Goal: Task Accomplishment & Management: Manage account settings

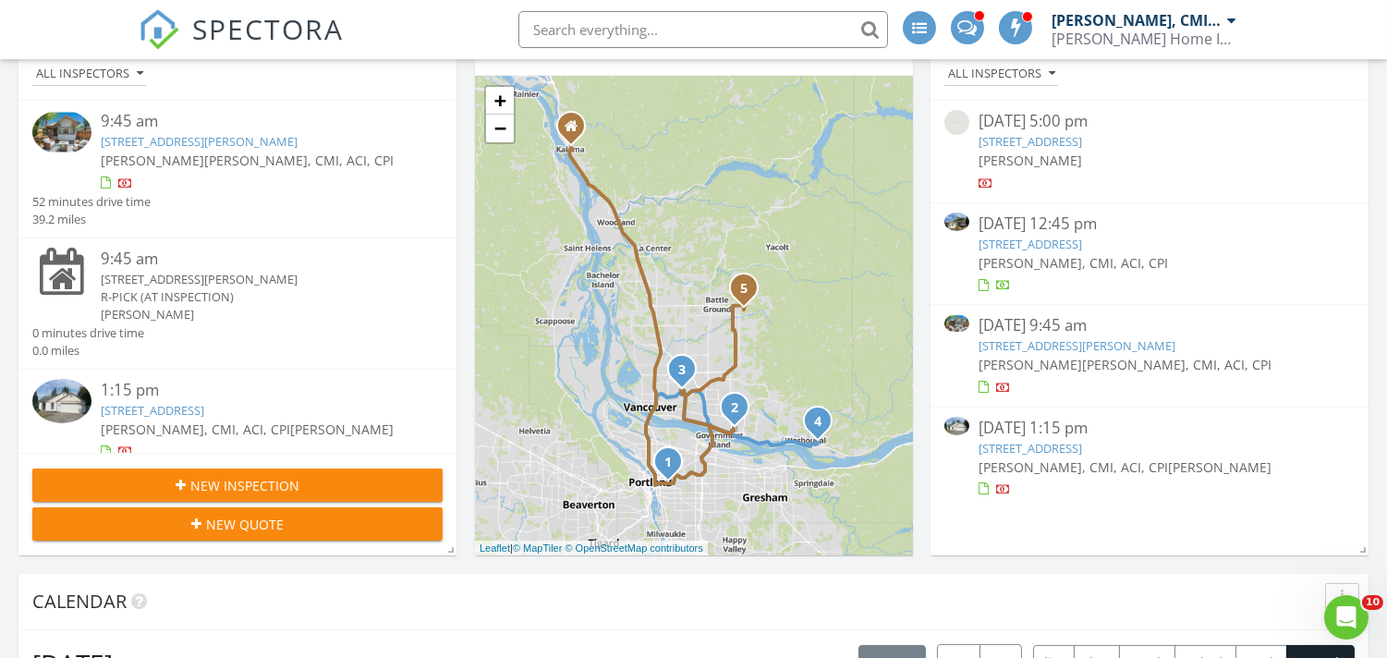
scroll to position [342, 0]
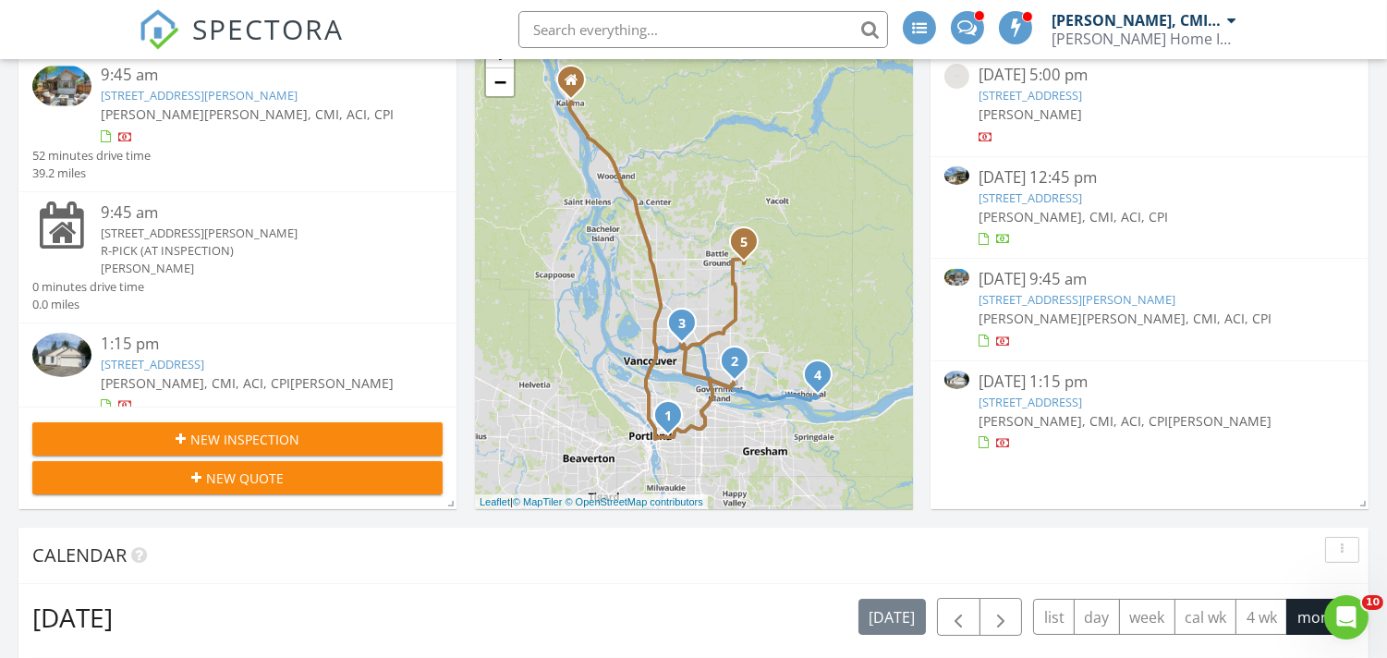
click at [1078, 399] on link "16914 SE 30th Cir, Vancouver, WA 98683" at bounding box center [1030, 402] width 103 height 17
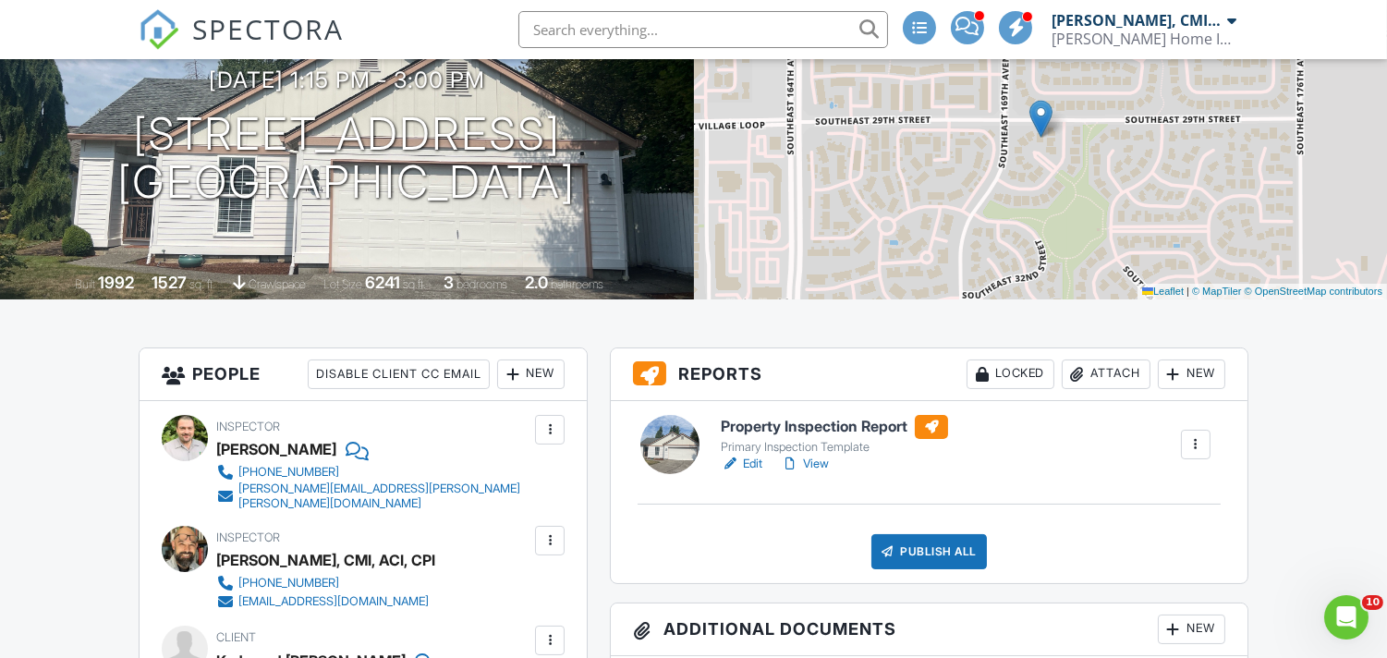
scroll to position [479, 0]
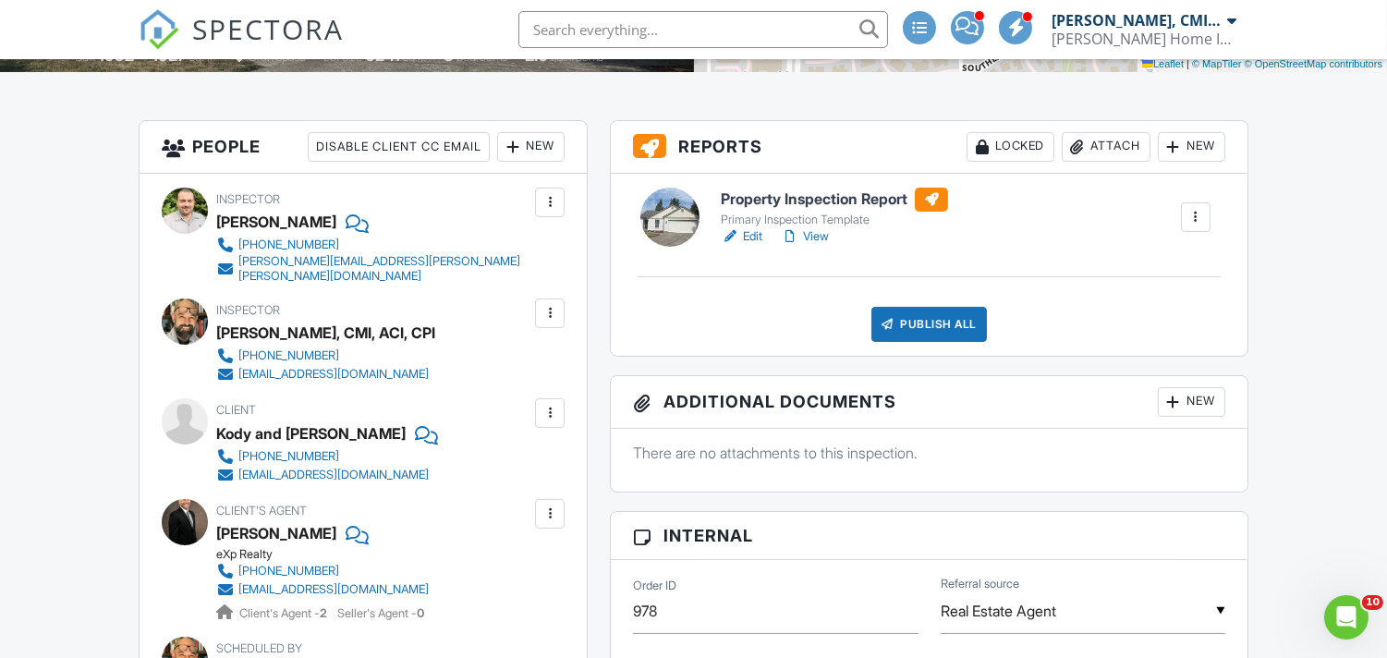
click at [755, 236] on link "Edit" at bounding box center [742, 236] width 42 height 18
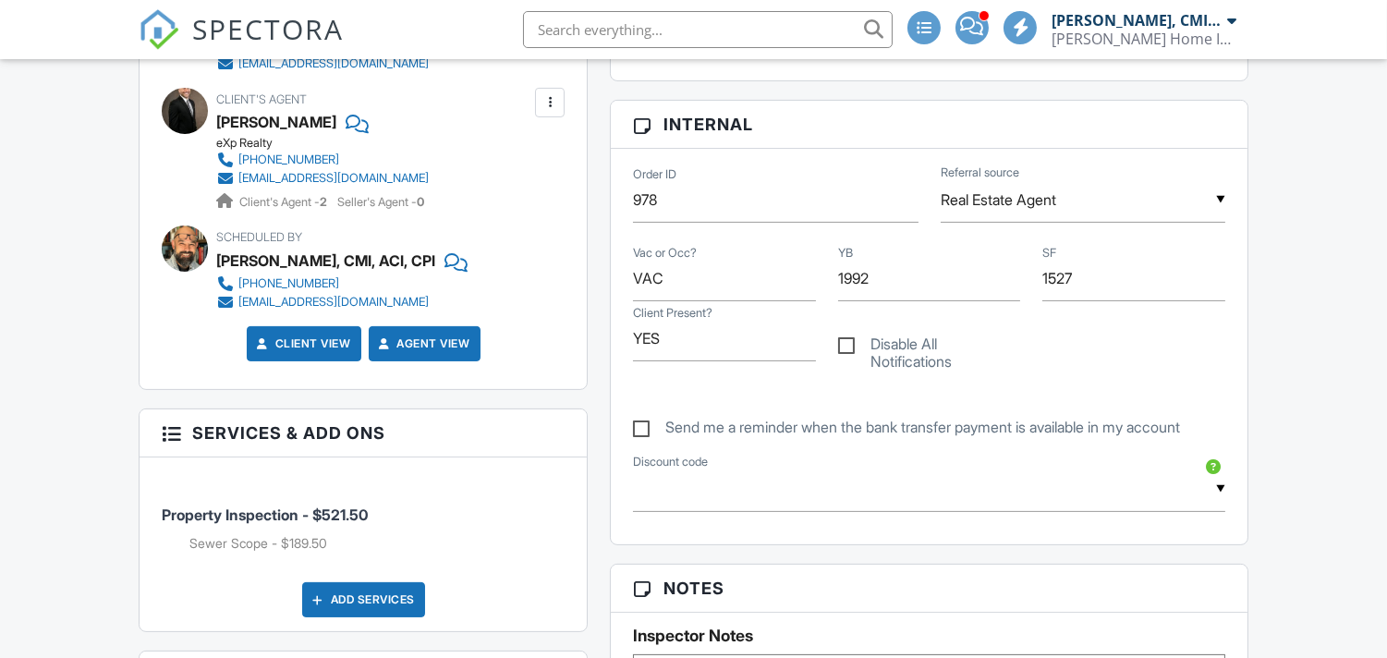
click at [644, 429] on label "Send me a reminder when the bank transfer payment is available in my account" at bounding box center [906, 430] width 547 height 23
click at [644, 424] on input "Send me a reminder when the bank transfer payment is available in my account" at bounding box center [639, 418] width 12 height 12
checkbox input "true"
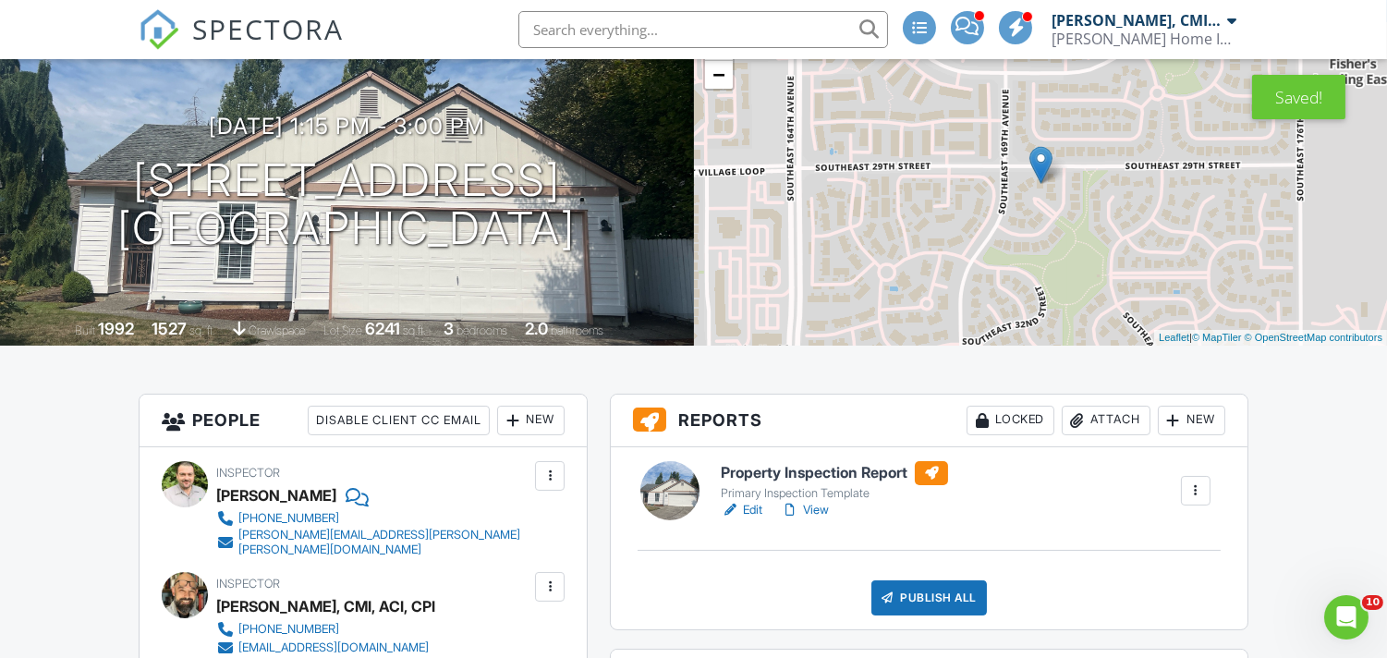
click at [992, 407] on div "Locked" at bounding box center [1011, 421] width 88 height 30
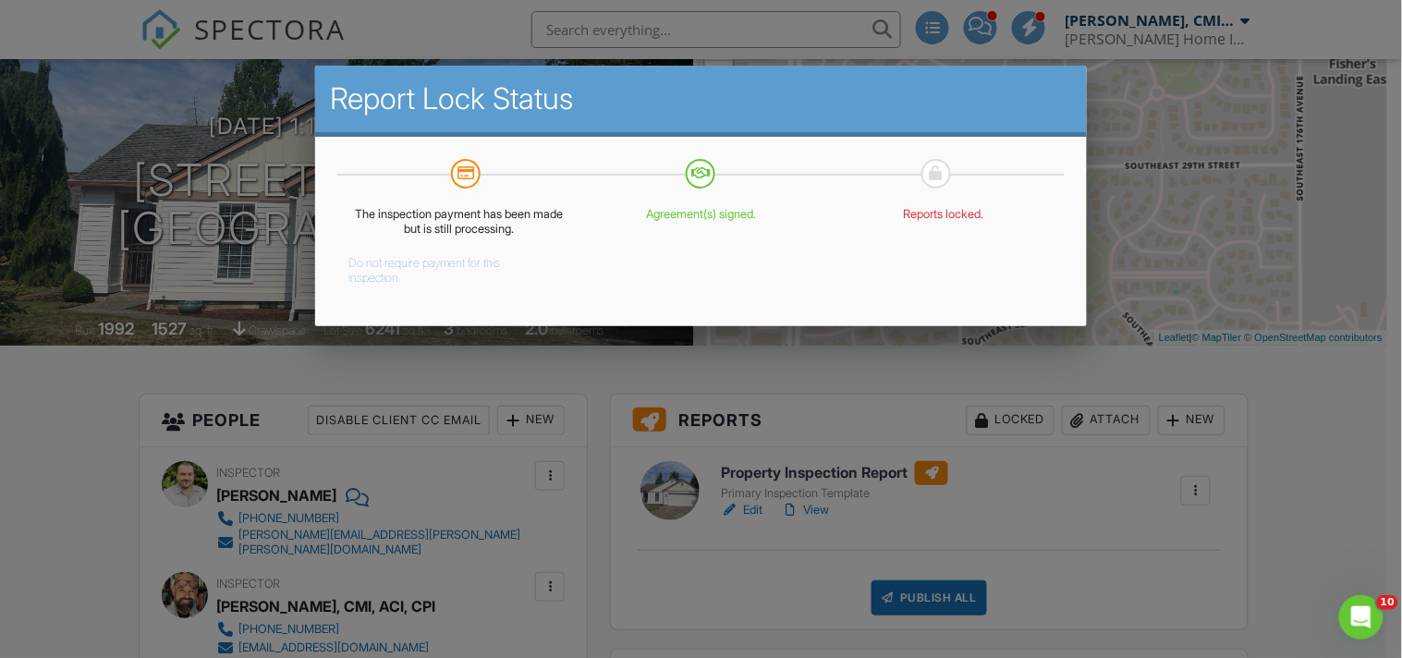
click at [405, 257] on button "Do not require payment for this inspection." at bounding box center [444, 267] width 192 height 37
